Goal: Transaction & Acquisition: Purchase product/service

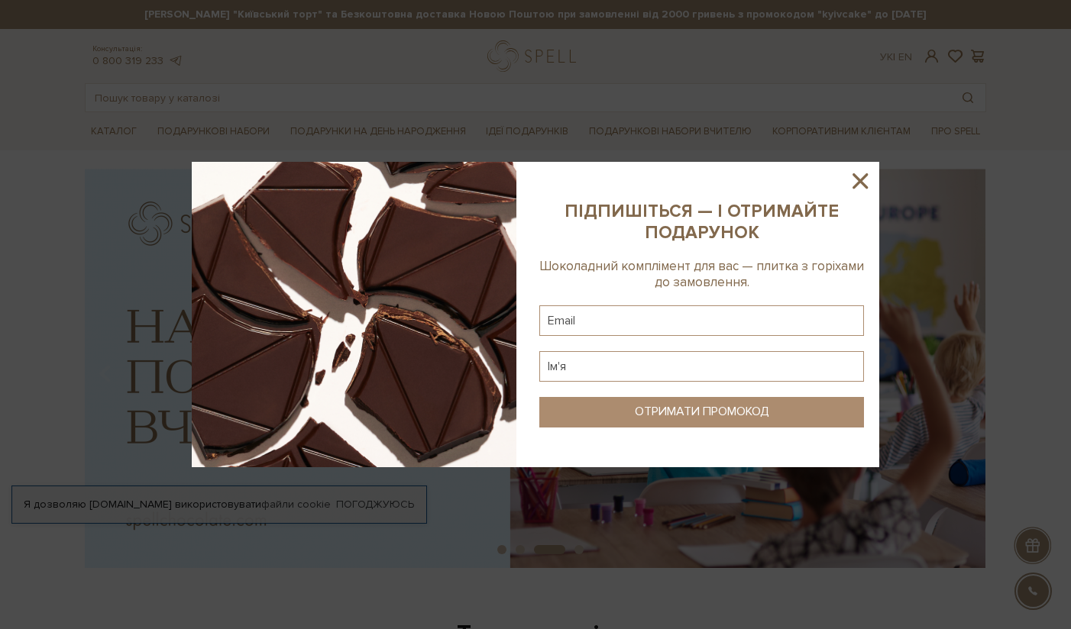
click at [862, 181] on icon at bounding box center [860, 181] width 26 height 26
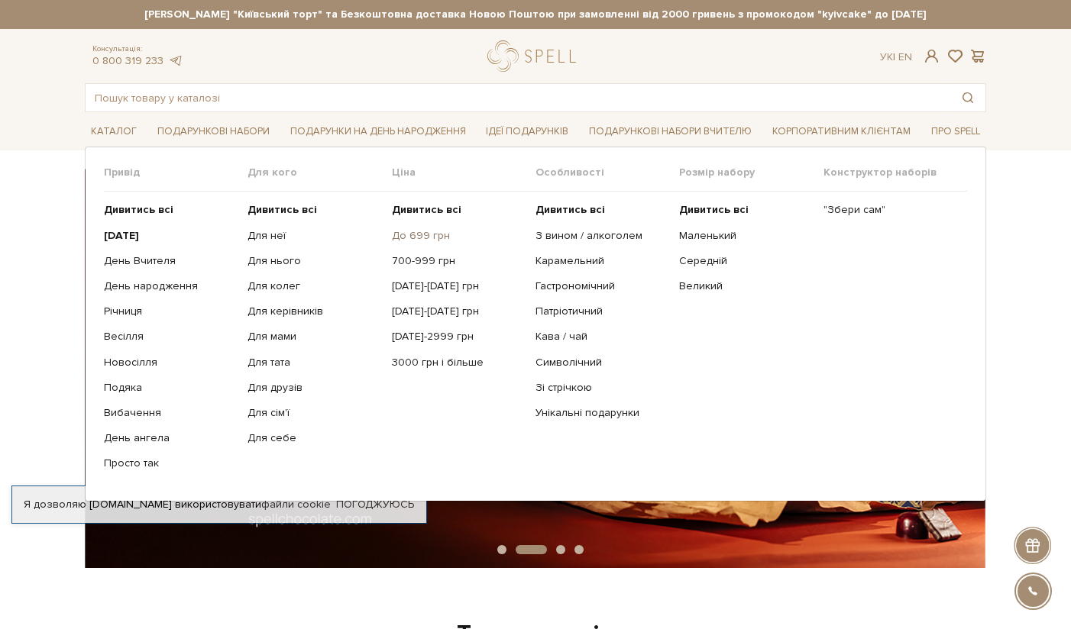
click at [430, 236] on link "До 699 грн" at bounding box center [458, 236] width 132 height 14
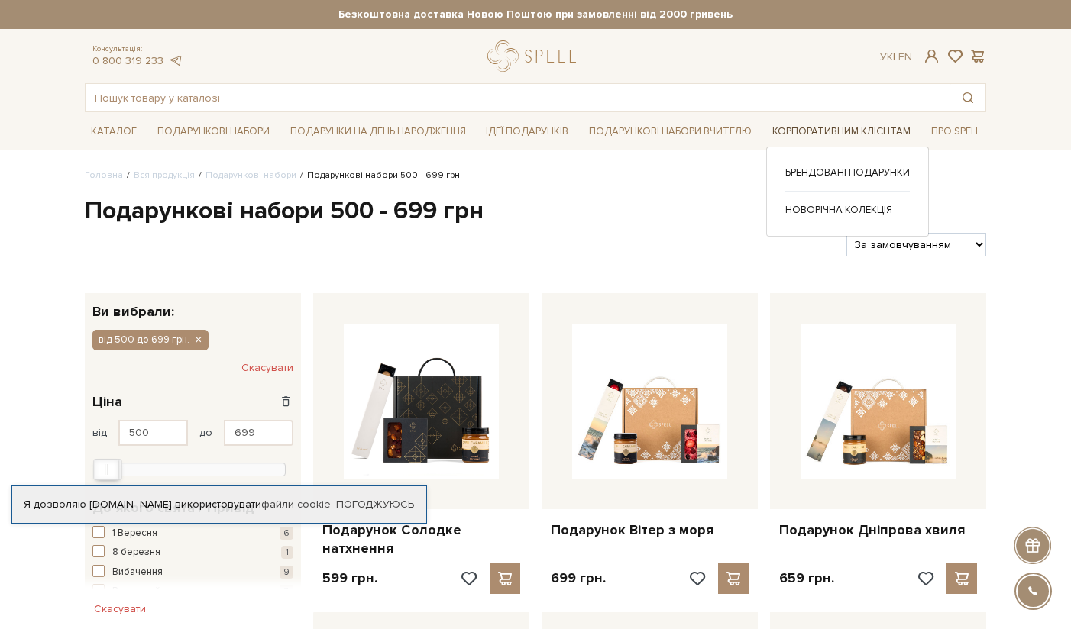
click at [838, 126] on link "Корпоративним клієнтам" at bounding box center [841, 132] width 150 height 24
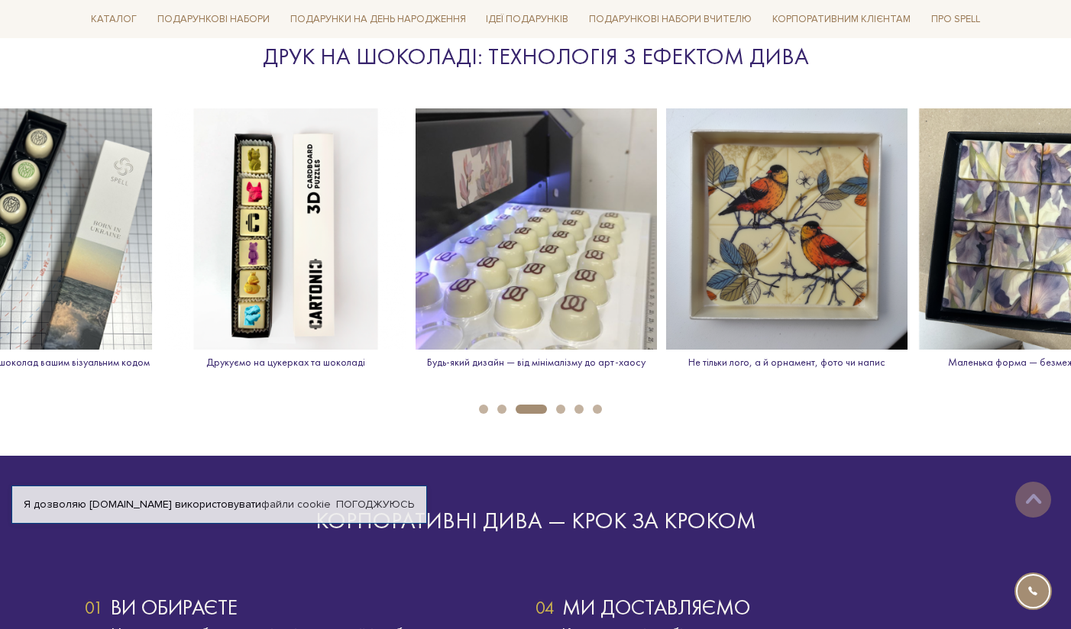
scroll to position [2157, 0]
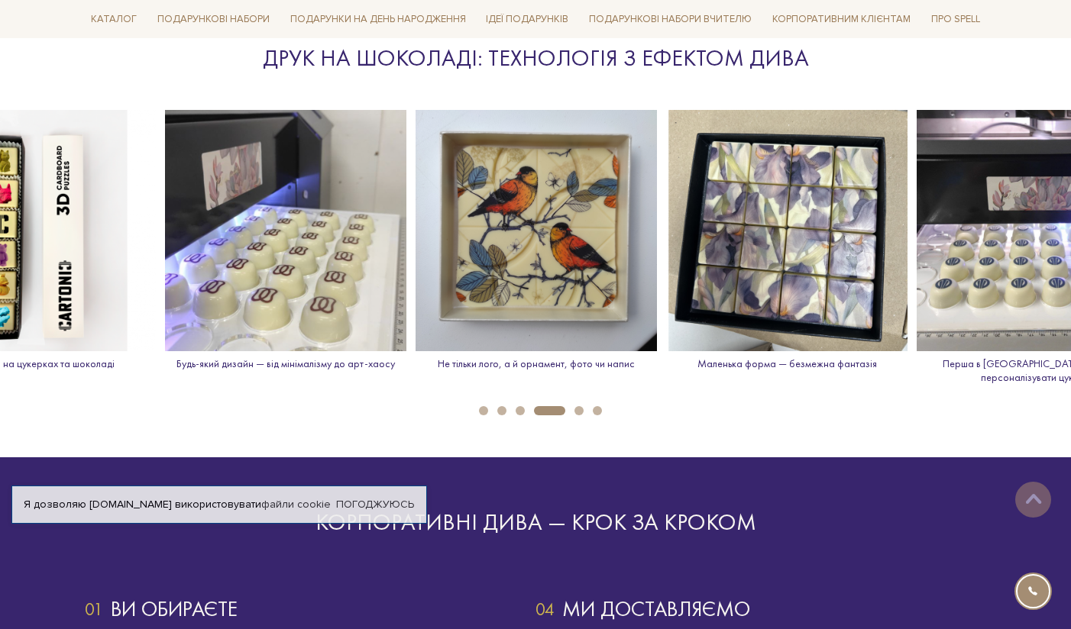
click at [561, 399] on ul "1 2 3 4 5 6" at bounding box center [535, 407] width 1071 height 17
click at [581, 406] on button "5" at bounding box center [578, 410] width 9 height 9
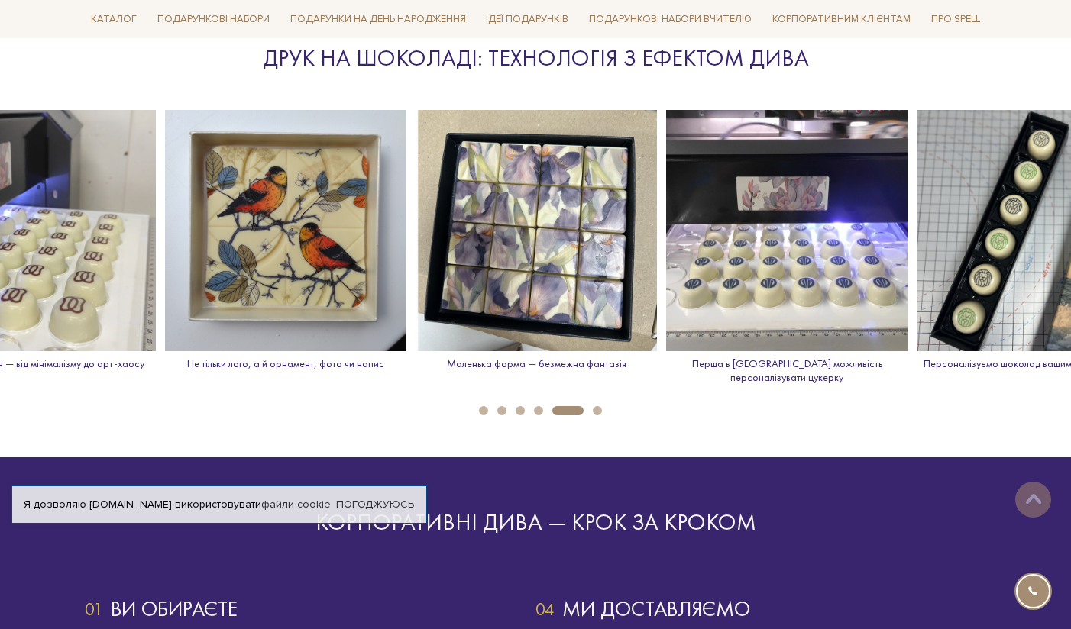
click at [598, 406] on button "6" at bounding box center [597, 410] width 9 height 9
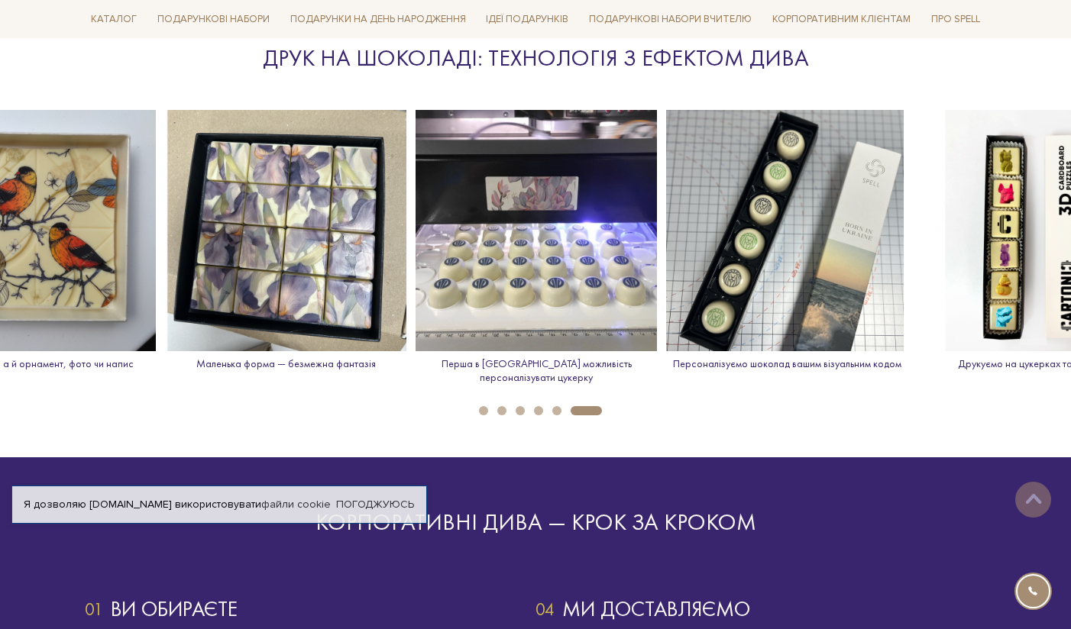
click at [485, 406] on button "1" at bounding box center [483, 410] width 9 height 9
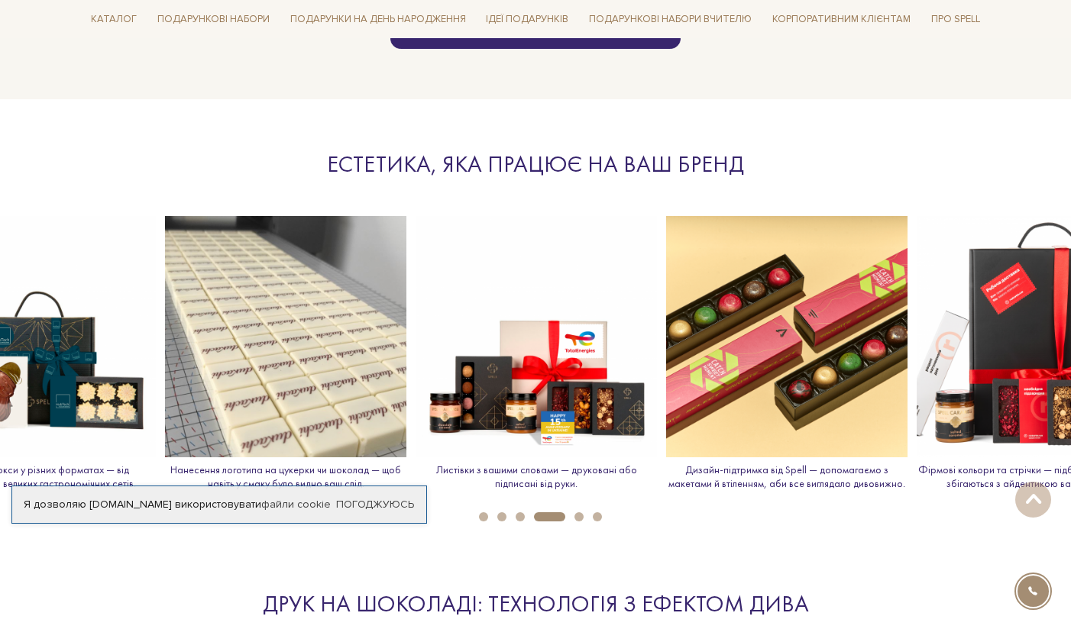
scroll to position [1612, 0]
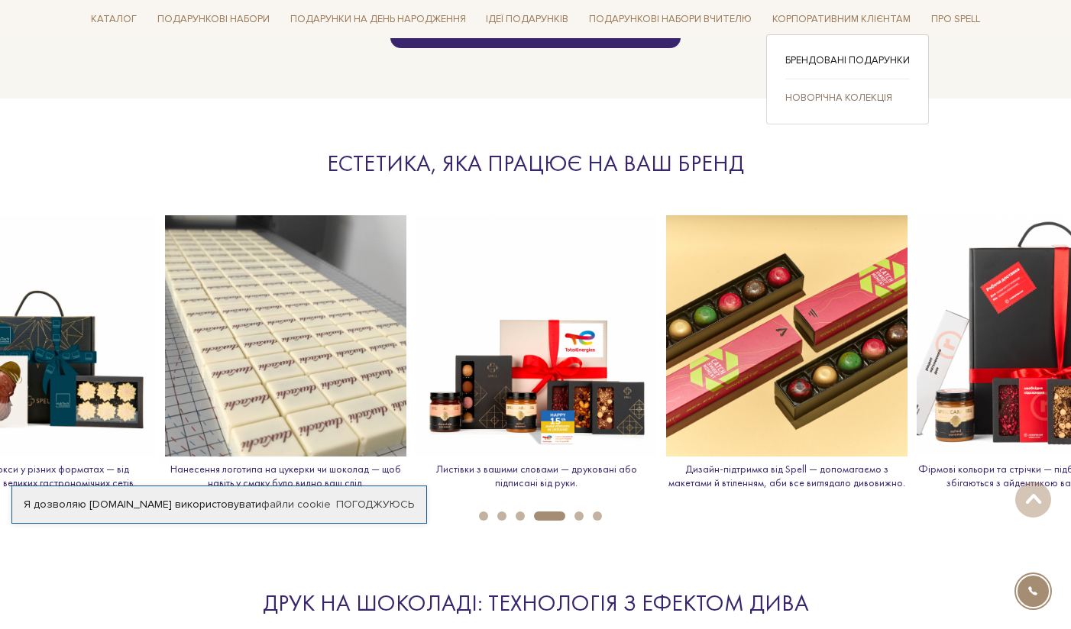
click at [839, 97] on link "Новорічна колекція" at bounding box center [847, 98] width 125 height 14
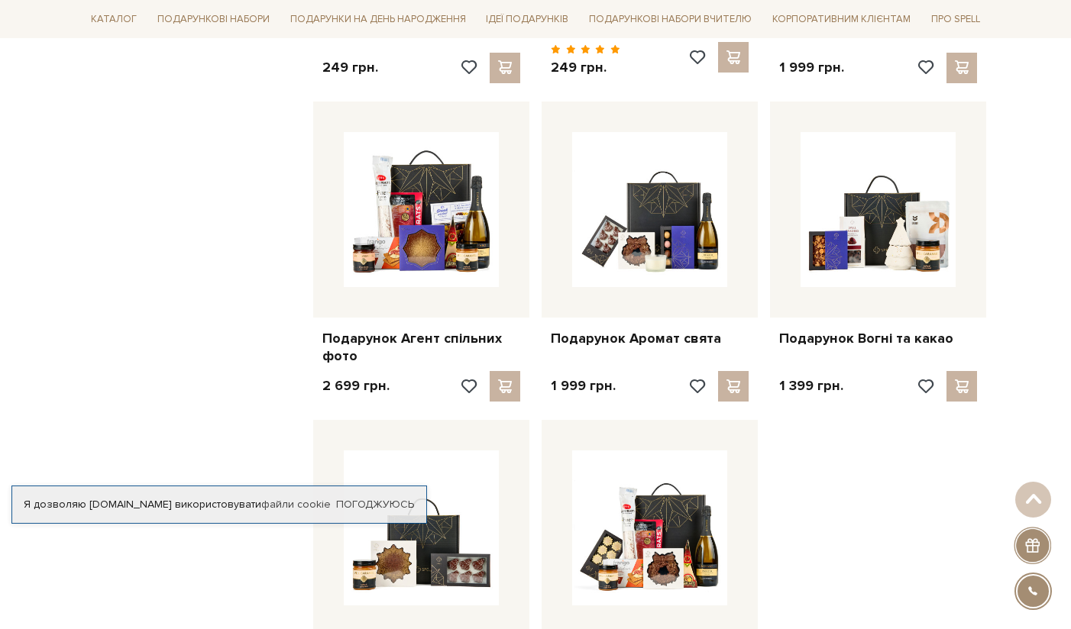
scroll to position [1462, 0]
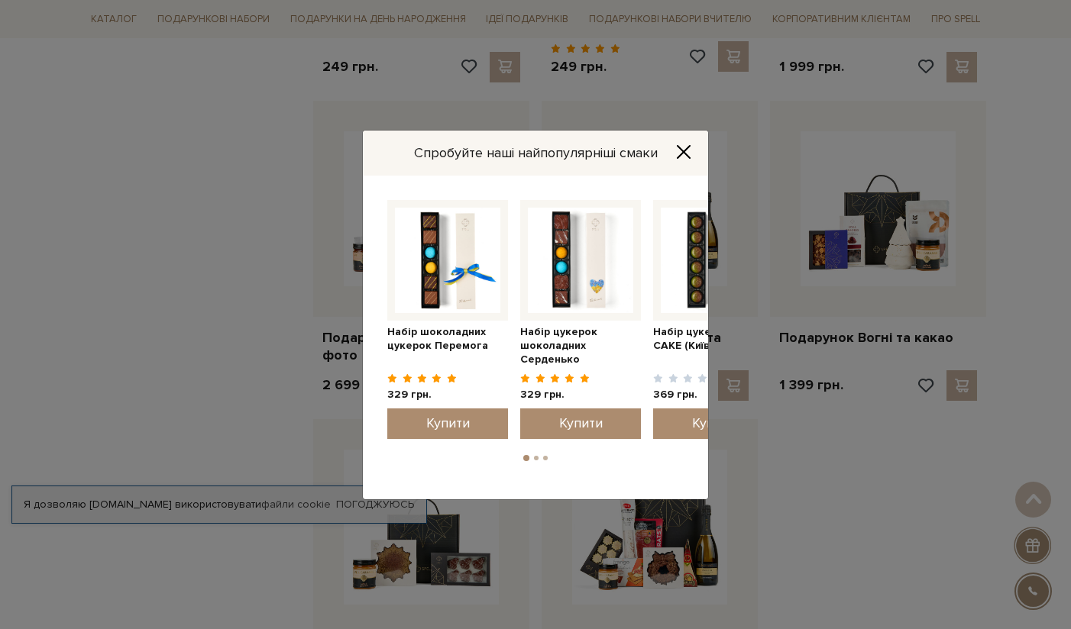
click at [687, 150] on icon "Close" at bounding box center [683, 151] width 15 height 15
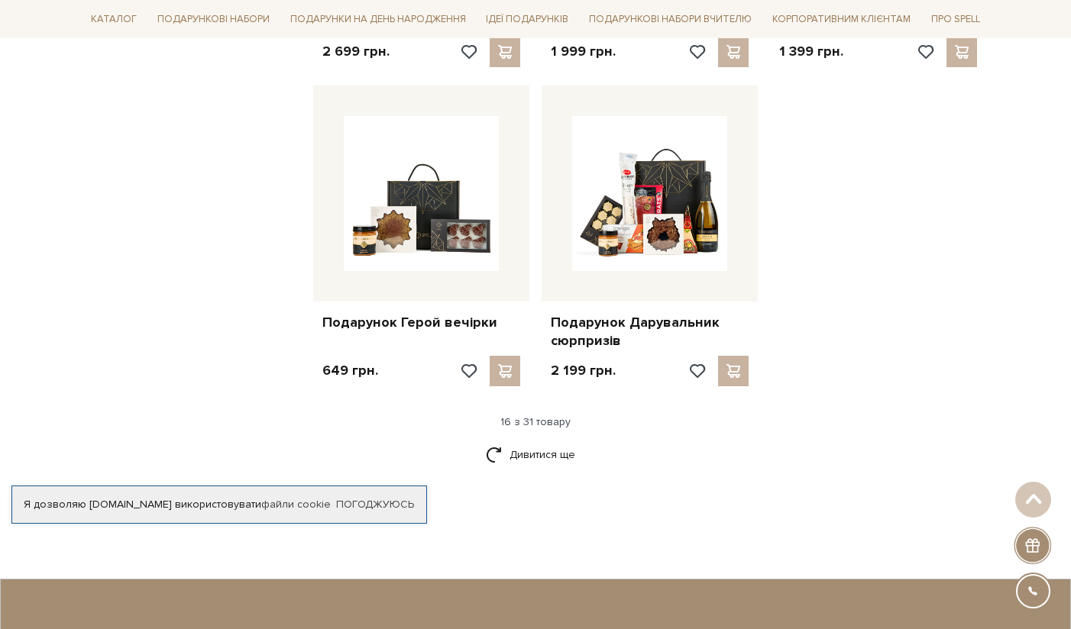
scroll to position [1795, 0]
click at [574, 458] on link "Дивитися ще" at bounding box center [535, 455] width 99 height 27
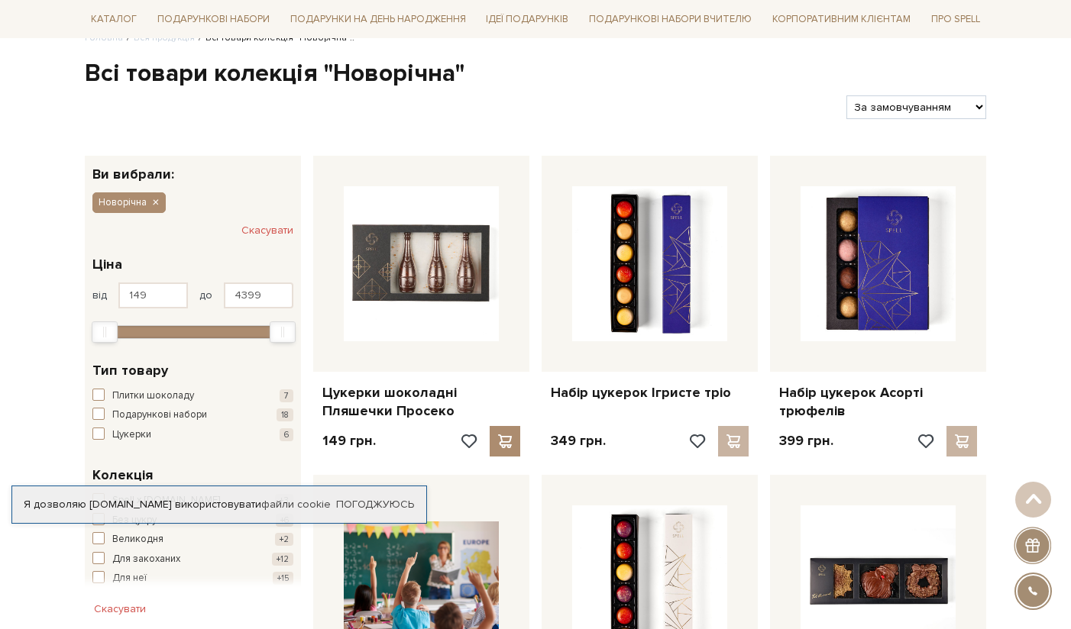
scroll to position [0, 0]
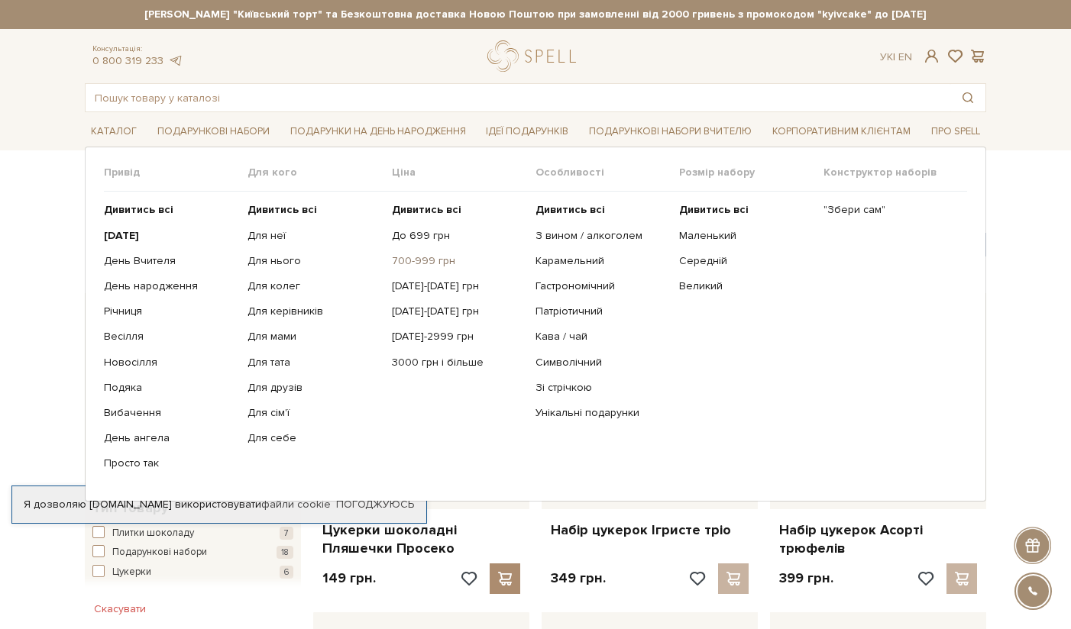
click at [422, 257] on link "700-999 грн" at bounding box center [458, 261] width 132 height 14
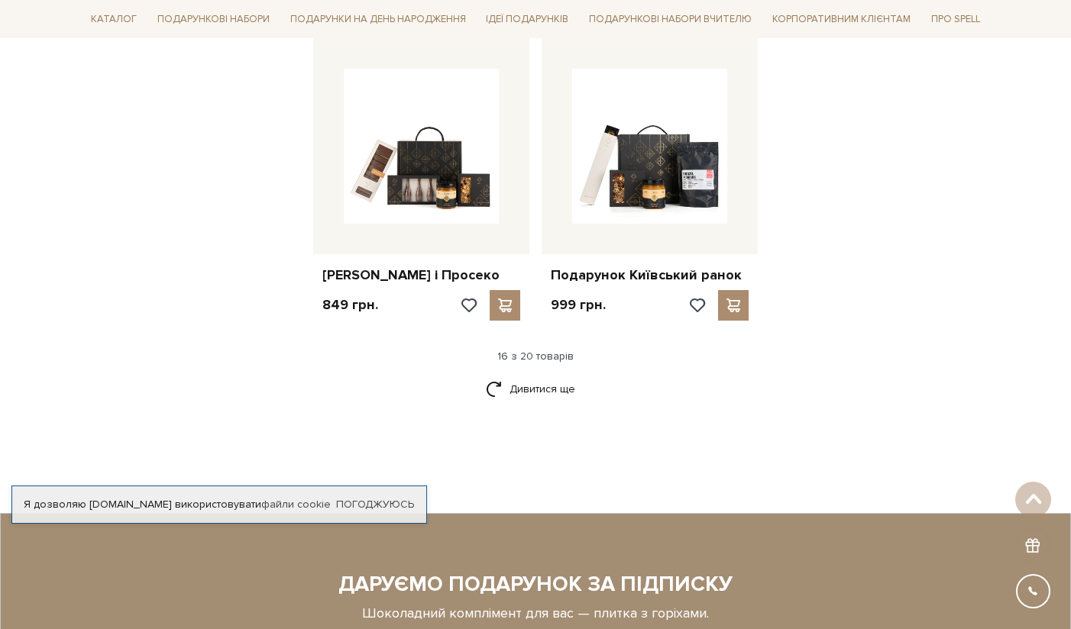
scroll to position [1871, 0]
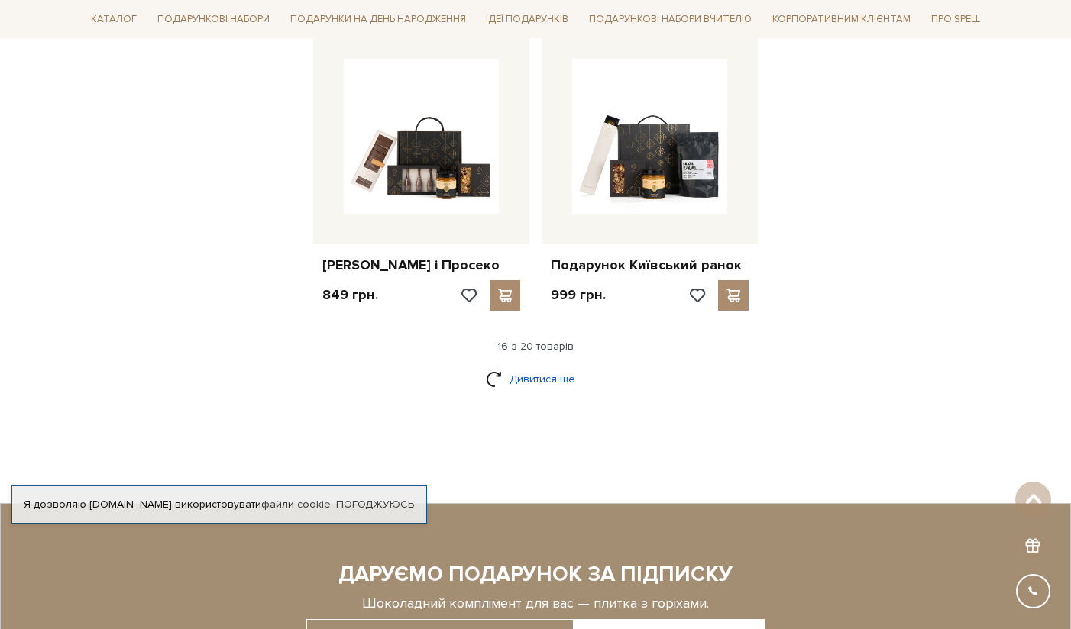
click at [561, 393] on link "Дивитися ще" at bounding box center [535, 379] width 99 height 27
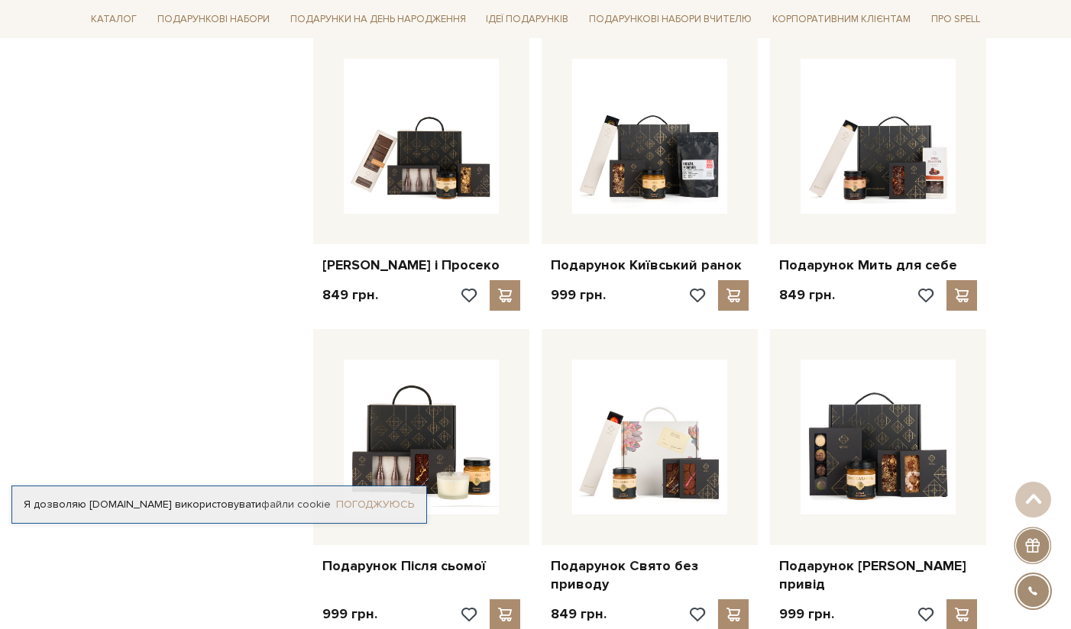
click at [362, 503] on link "Погоджуюсь" at bounding box center [375, 505] width 78 height 14
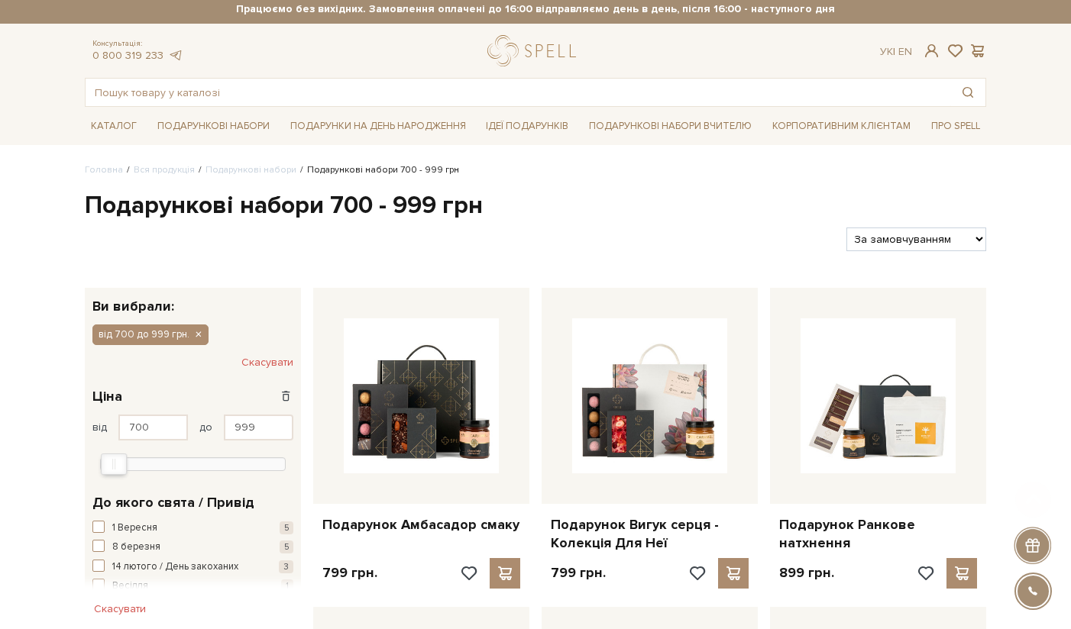
scroll to position [0, 0]
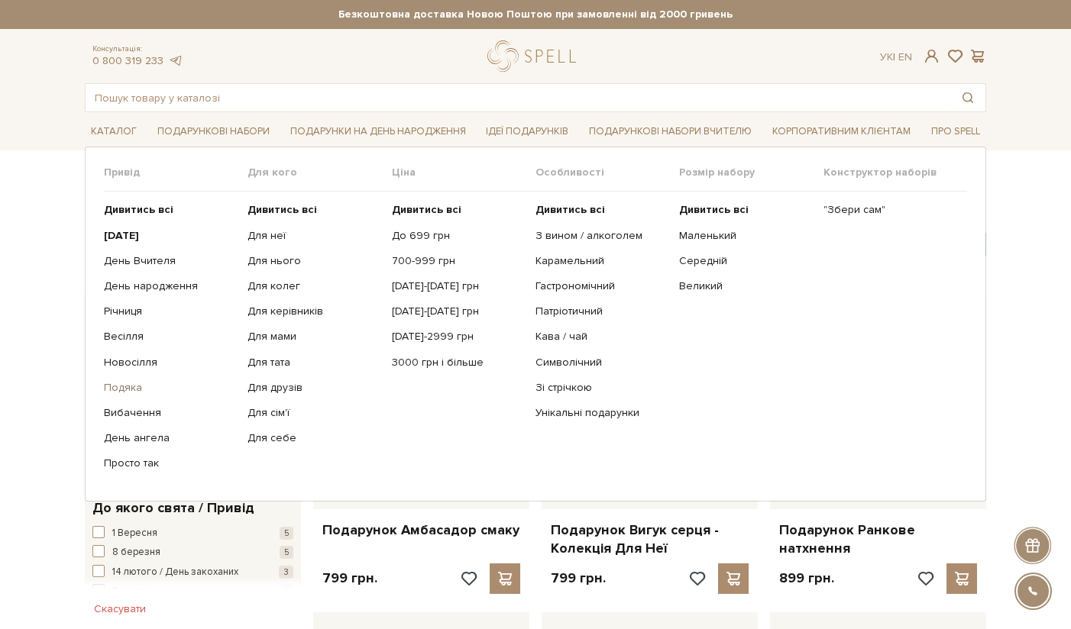
click at [130, 386] on link "Подяка" at bounding box center [170, 388] width 132 height 14
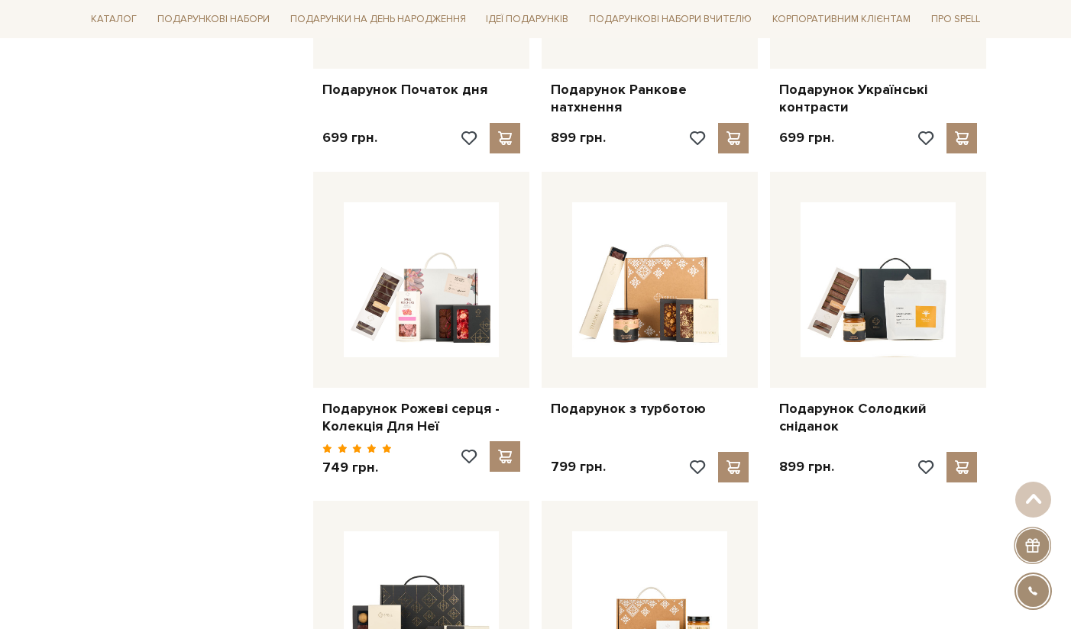
scroll to position [1716, 0]
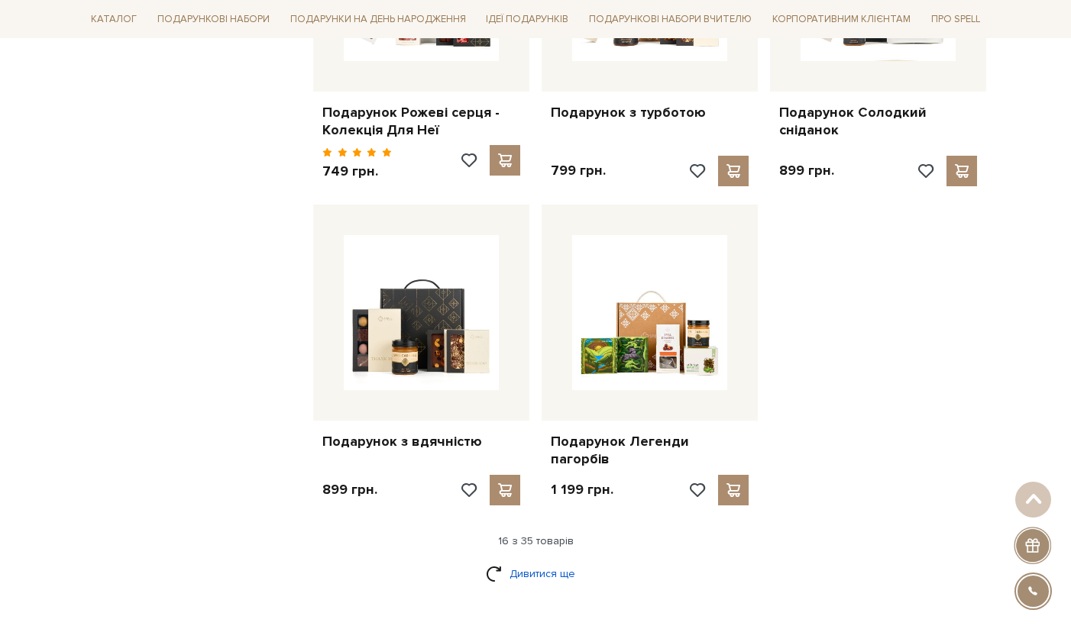
click at [547, 561] on link "Дивитися ще" at bounding box center [535, 574] width 99 height 27
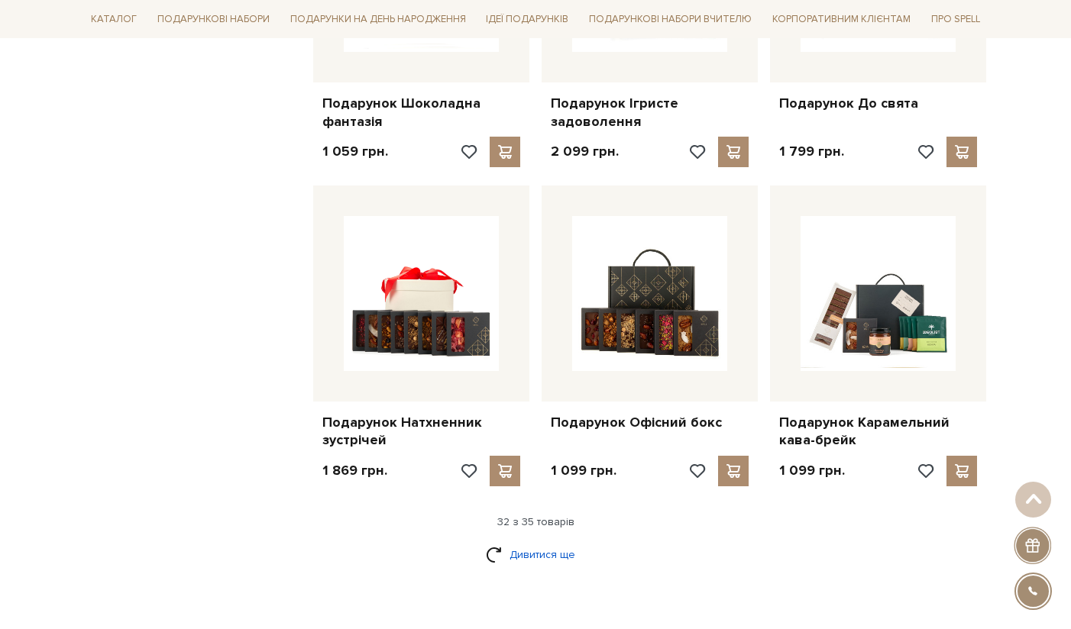
scroll to position [3331, 0]
click at [534, 541] on link "Дивитися ще" at bounding box center [535, 554] width 99 height 27
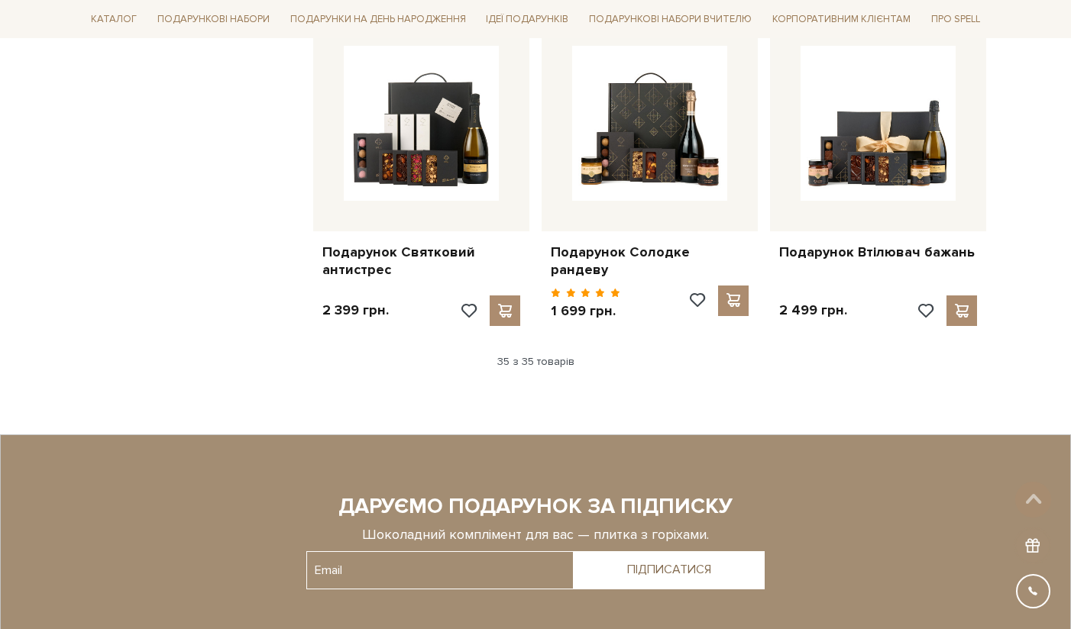
scroll to position [3817, 0]
